Goal: Transaction & Acquisition: Purchase product/service

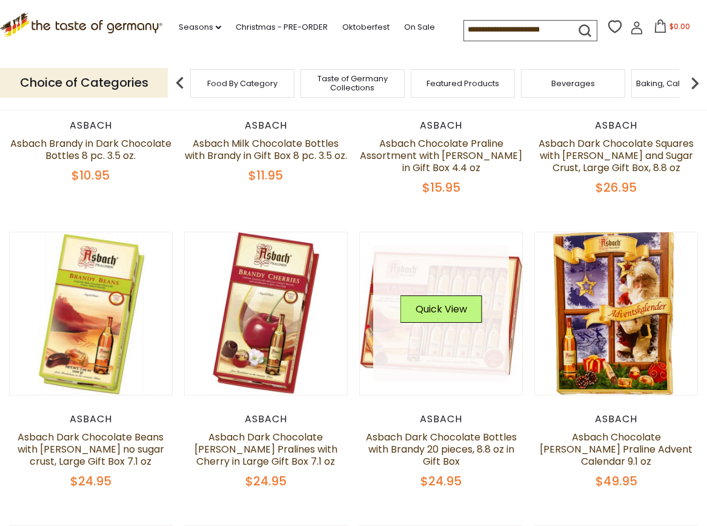
scroll to position [273, 0]
click at [472, 332] on link at bounding box center [441, 313] width 136 height 136
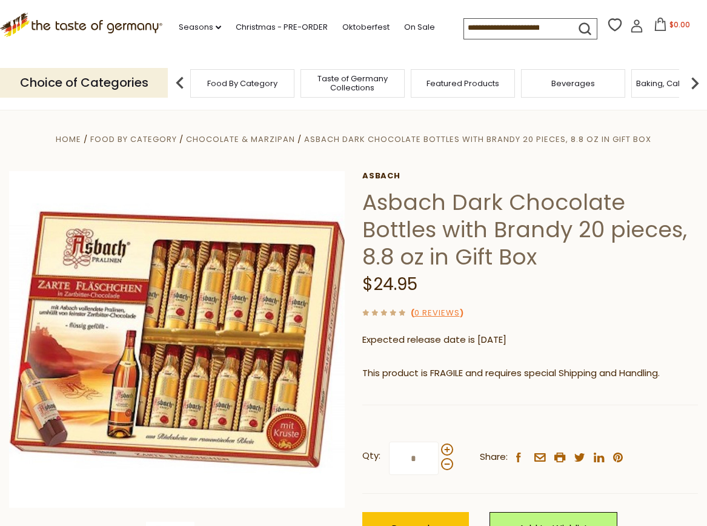
click at [696, 82] on img at bounding box center [695, 83] width 24 height 24
click at [535, 84] on span "Baking, Cakes, Desserts" at bounding box center [523, 83] width 94 height 9
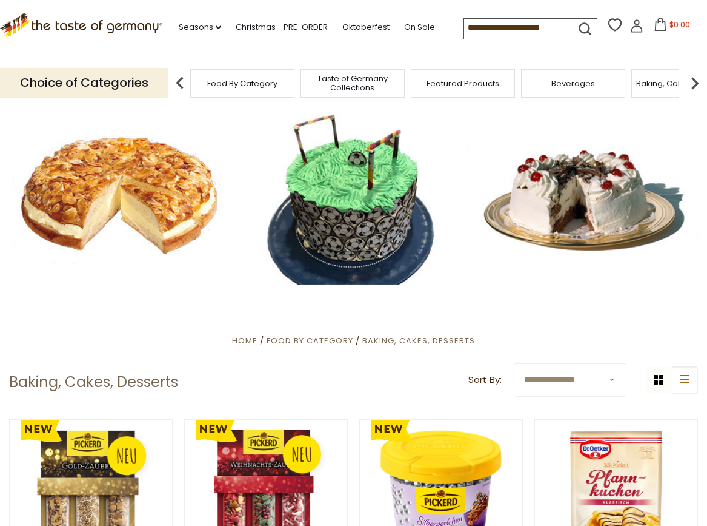
scroll to position [0, 1]
click at [233, 79] on span "Food By Category" at bounding box center [242, 83] width 70 height 9
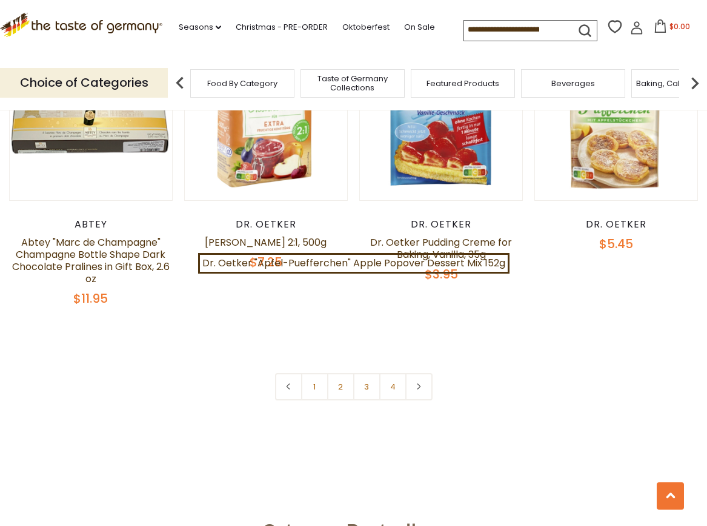
scroll to position [2540, 0]
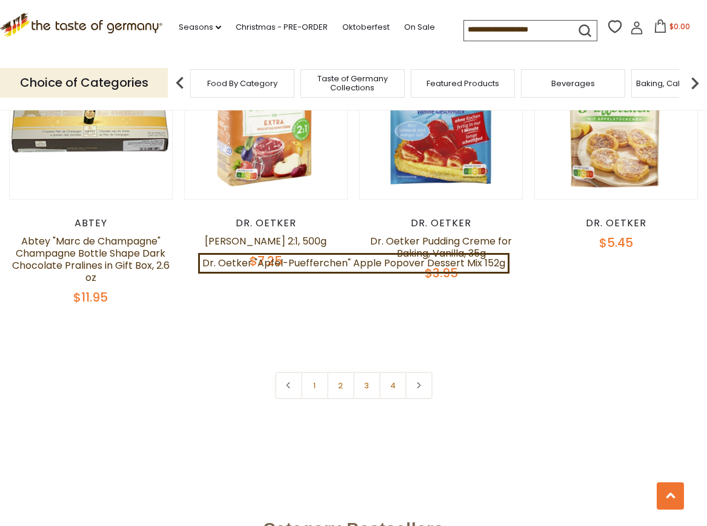
click at [342, 372] on link "2" at bounding box center [340, 385] width 27 height 27
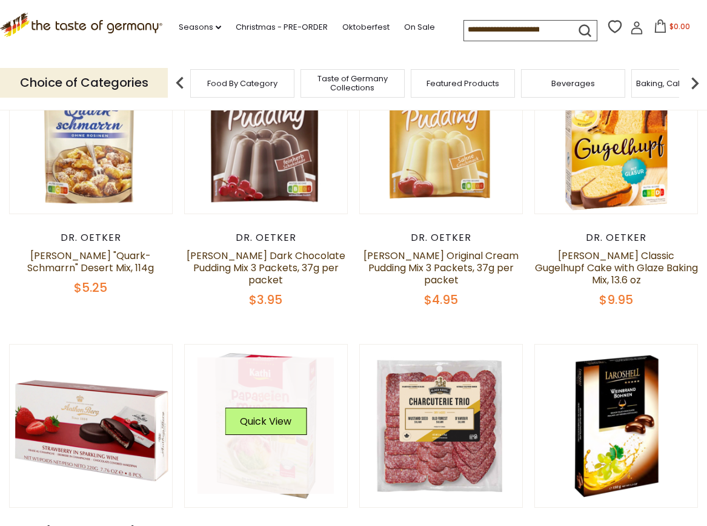
scroll to position [196, 0]
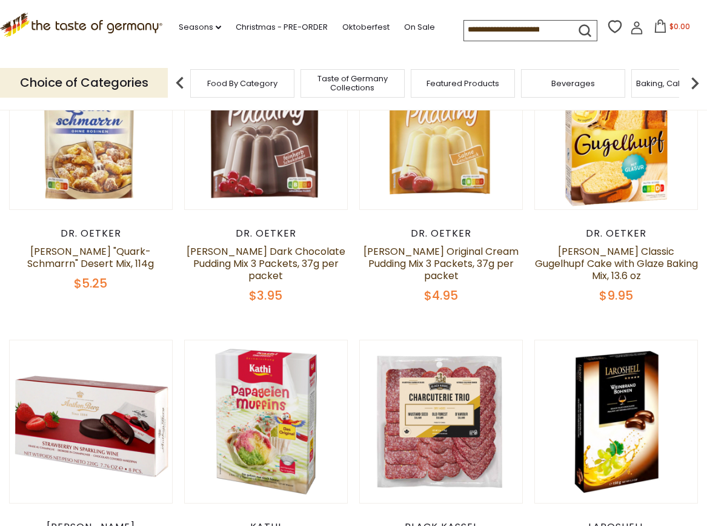
click at [370, 83] on span "Taste of Germany Collections" at bounding box center [352, 83] width 97 height 18
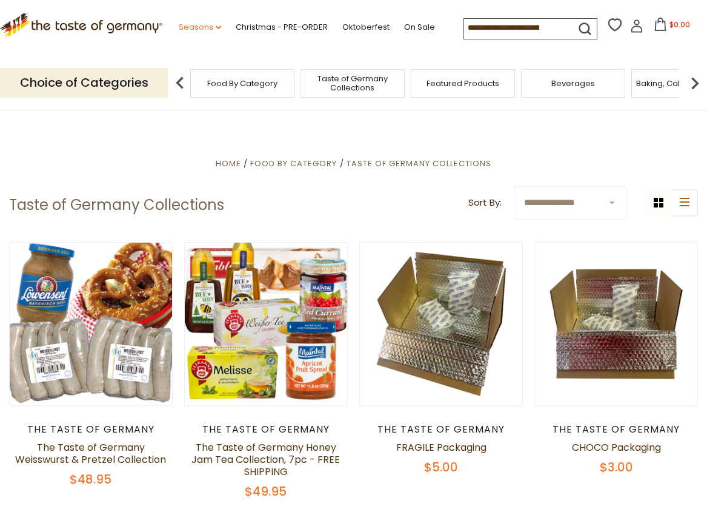
click at [190, 29] on link "Seasons dropdown_arrow" at bounding box center [200, 27] width 42 height 13
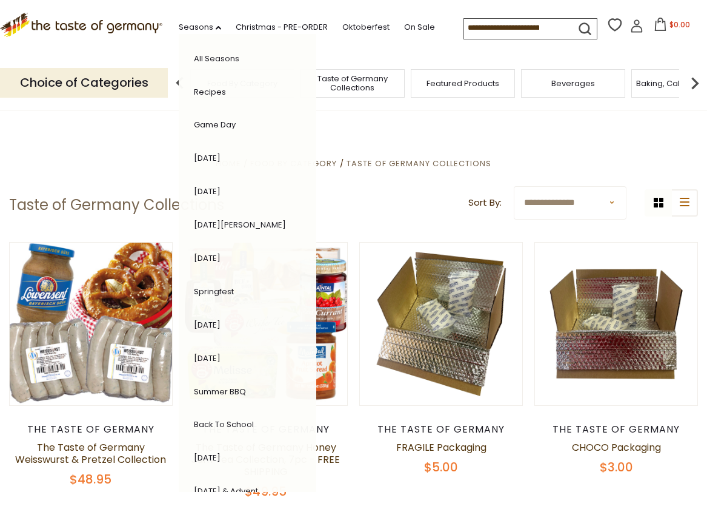
click at [198, 53] on link "All Seasons" at bounding box center [216, 59] width 45 height 12
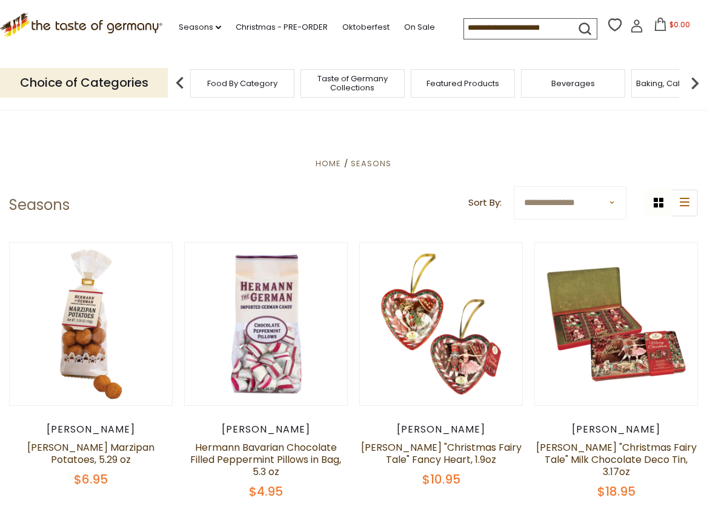
drag, startPoint x: 457, startPoint y: 22, endPoint x: 464, endPoint y: 23, distance: 6.7
click at [464, 22] on input at bounding box center [515, 27] width 102 height 17
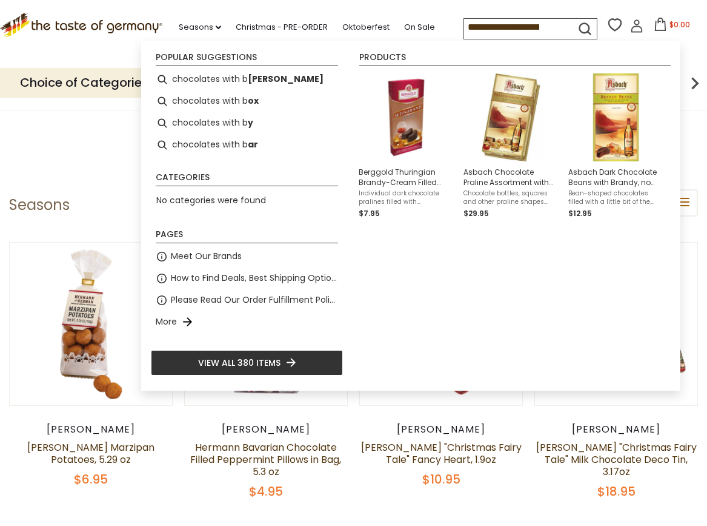
type input "**********"
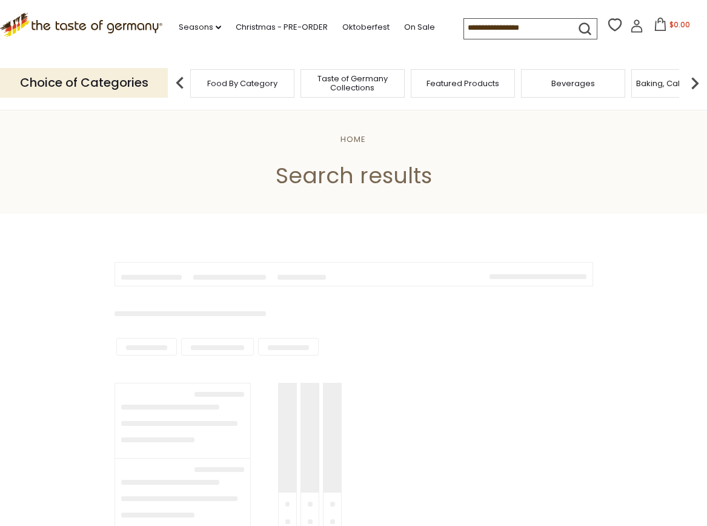
type input "**********"
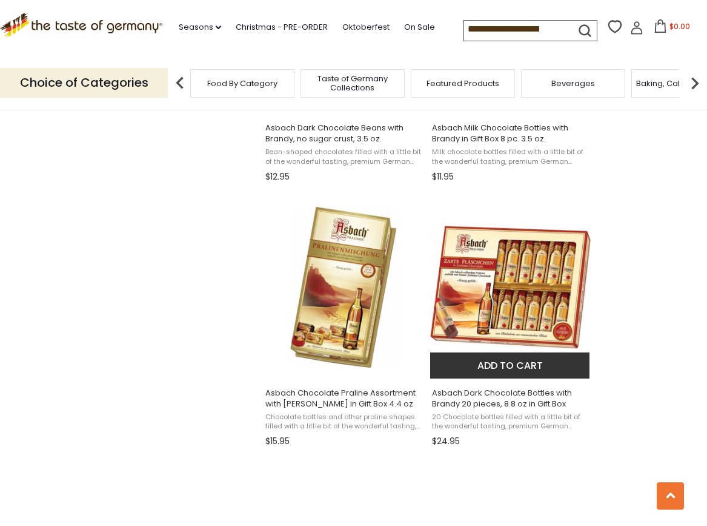
scroll to position [1462, 0]
